Goal: Task Accomplishment & Management: Manage account settings

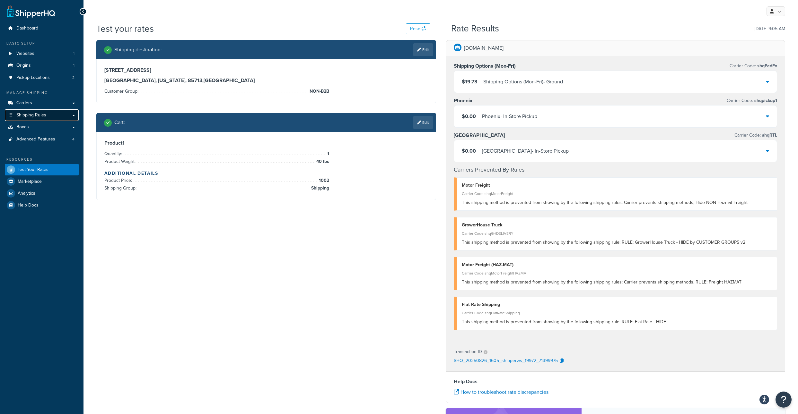
click at [36, 118] on span "Shipping Rules" at bounding box center [31, 115] width 30 height 5
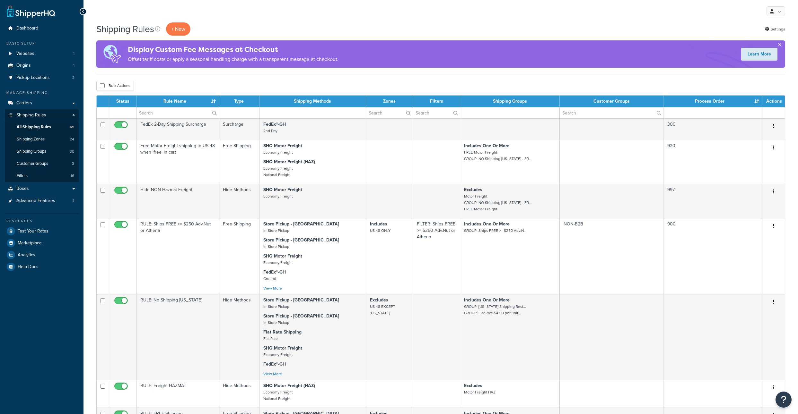
select select "1000"
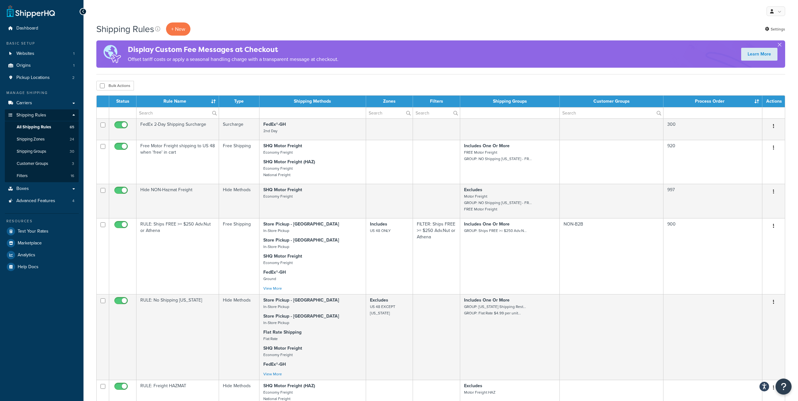
scroll to position [2287, 0]
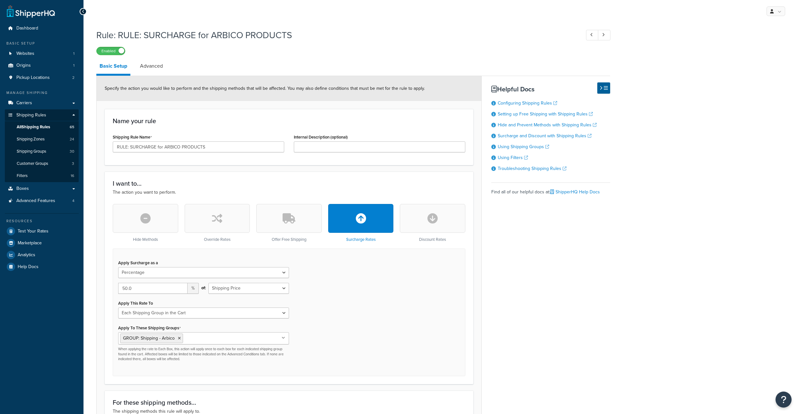
select select "PERCENTAGE"
select select "SHIPPING_GROUP"
drag, startPoint x: 321, startPoint y: 36, endPoint x: 126, endPoint y: 36, distance: 195.8
click at [126, 36] on h1 "Rule: RULE: SURCHARGE for ARBICO PRODUCTS" at bounding box center [335, 35] width 478 height 13
click at [341, 38] on h1 "Rule: RULE: SURCHARGE for ARBICO PRODUCTS" at bounding box center [335, 35] width 478 height 13
